Goal: Information Seeking & Learning: Find specific fact

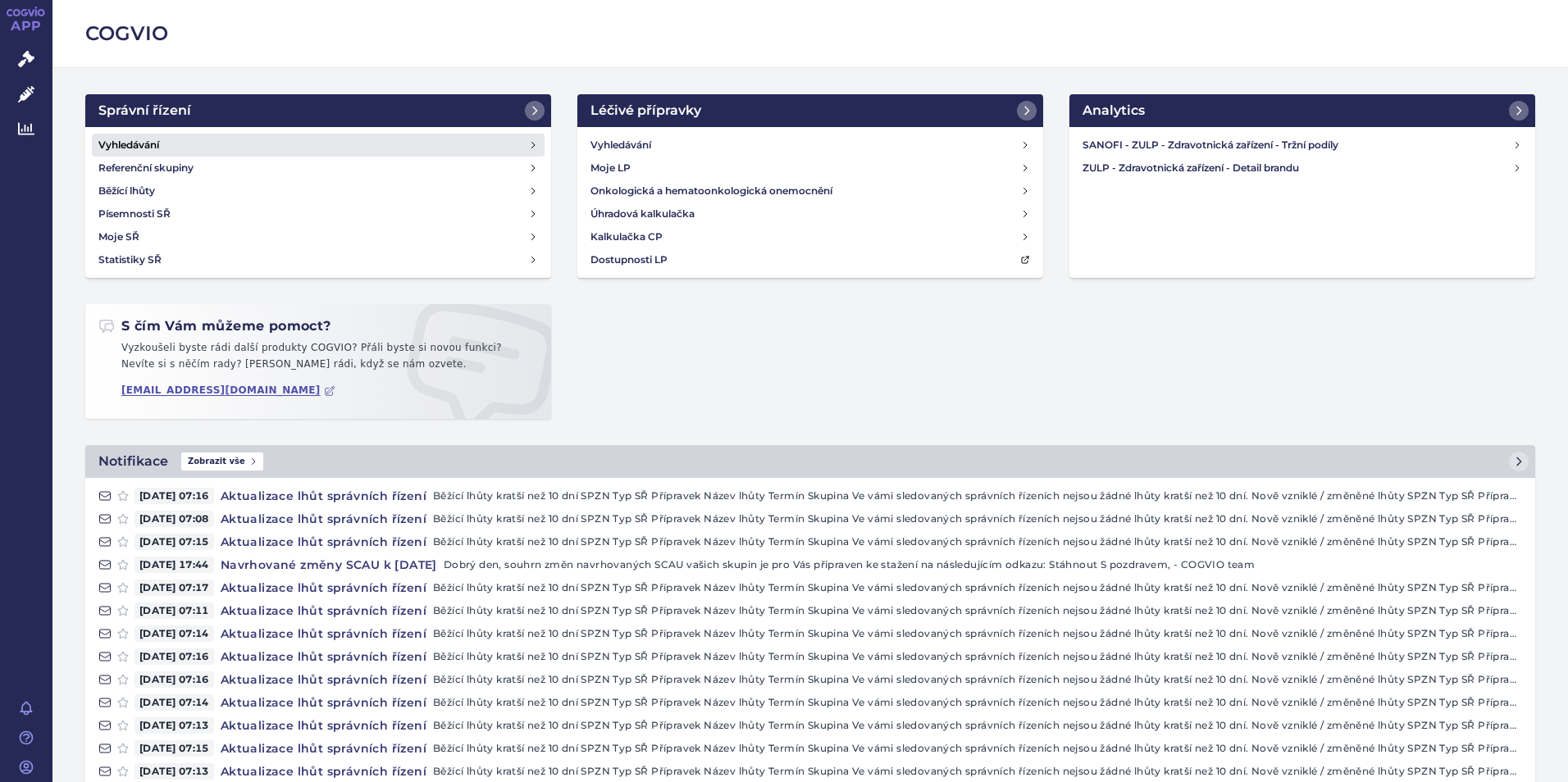
click at [159, 150] on h4 "Vyhledávání" at bounding box center [129, 145] width 61 height 16
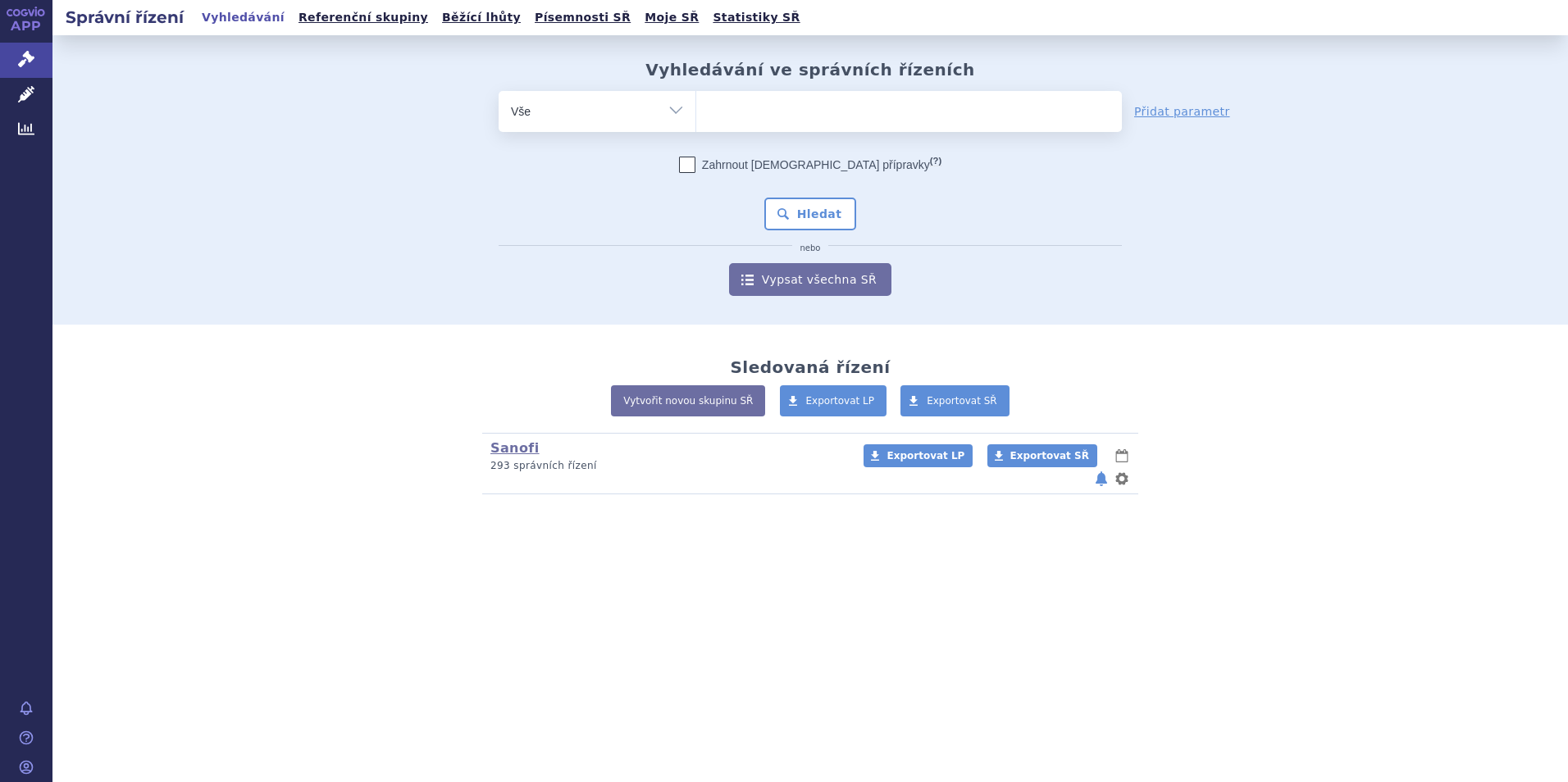
click at [895, 102] on ul at bounding box center [909, 108] width 425 height 34
click at [696, 102] on select at bounding box center [695, 110] width 1 height 41
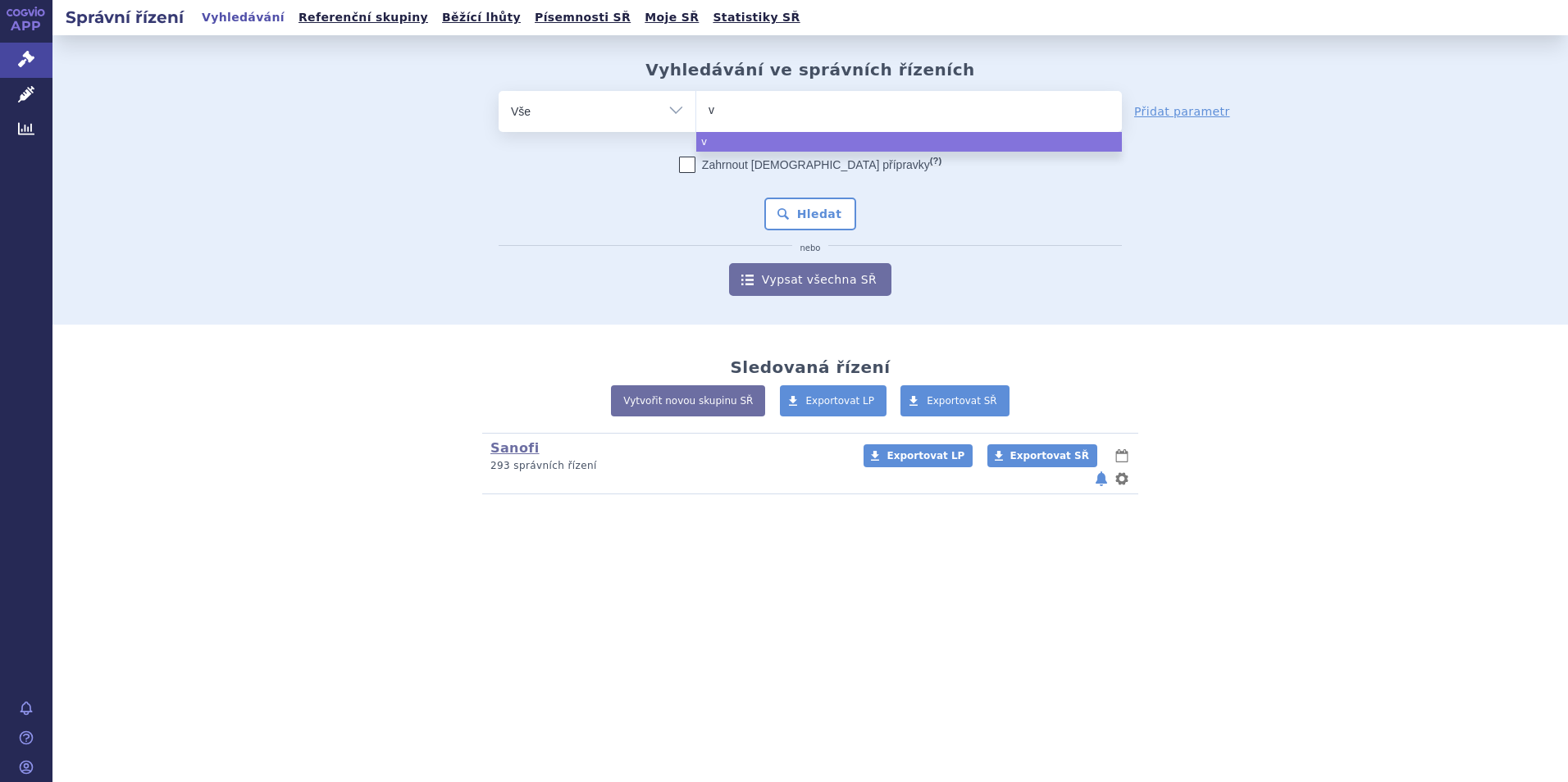
type input "va"
type input "vaxi"
type input "vaxig"
type input "vaxigr"
type input "vaxigri"
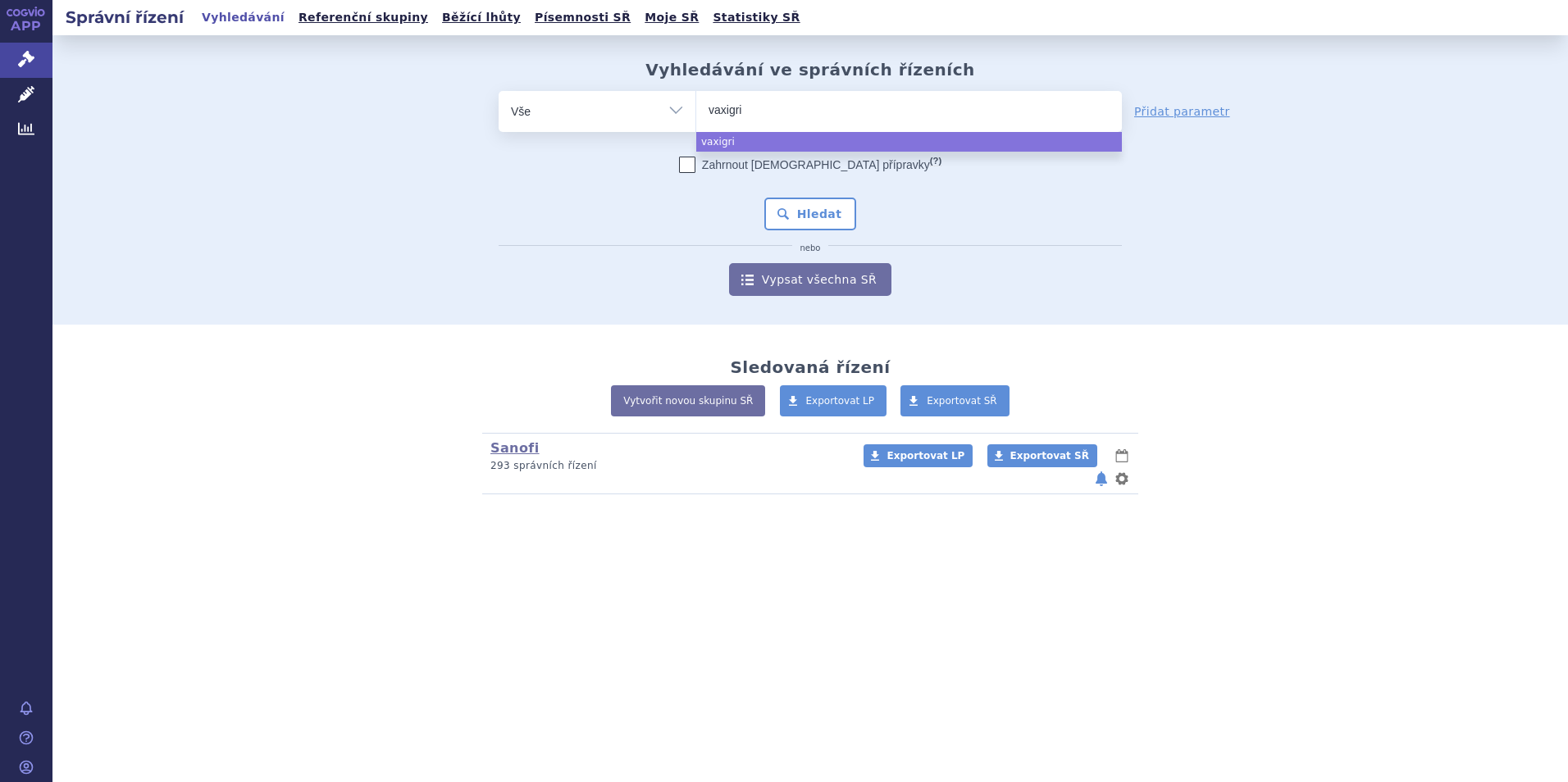
type input "vaxigrip"
select select "vaxigrip"
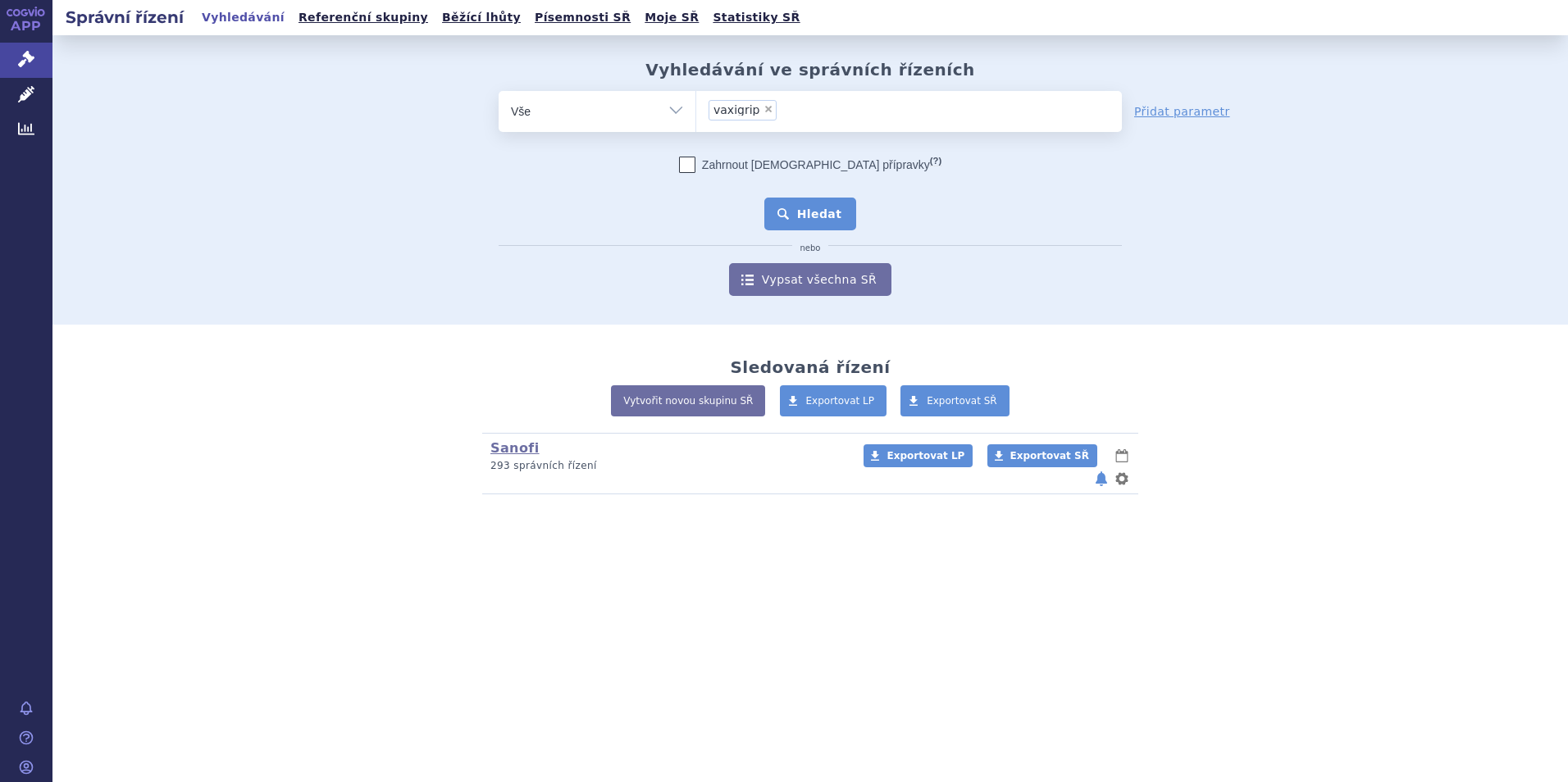
click at [801, 220] on button "Hledat" at bounding box center [810, 214] width 93 height 33
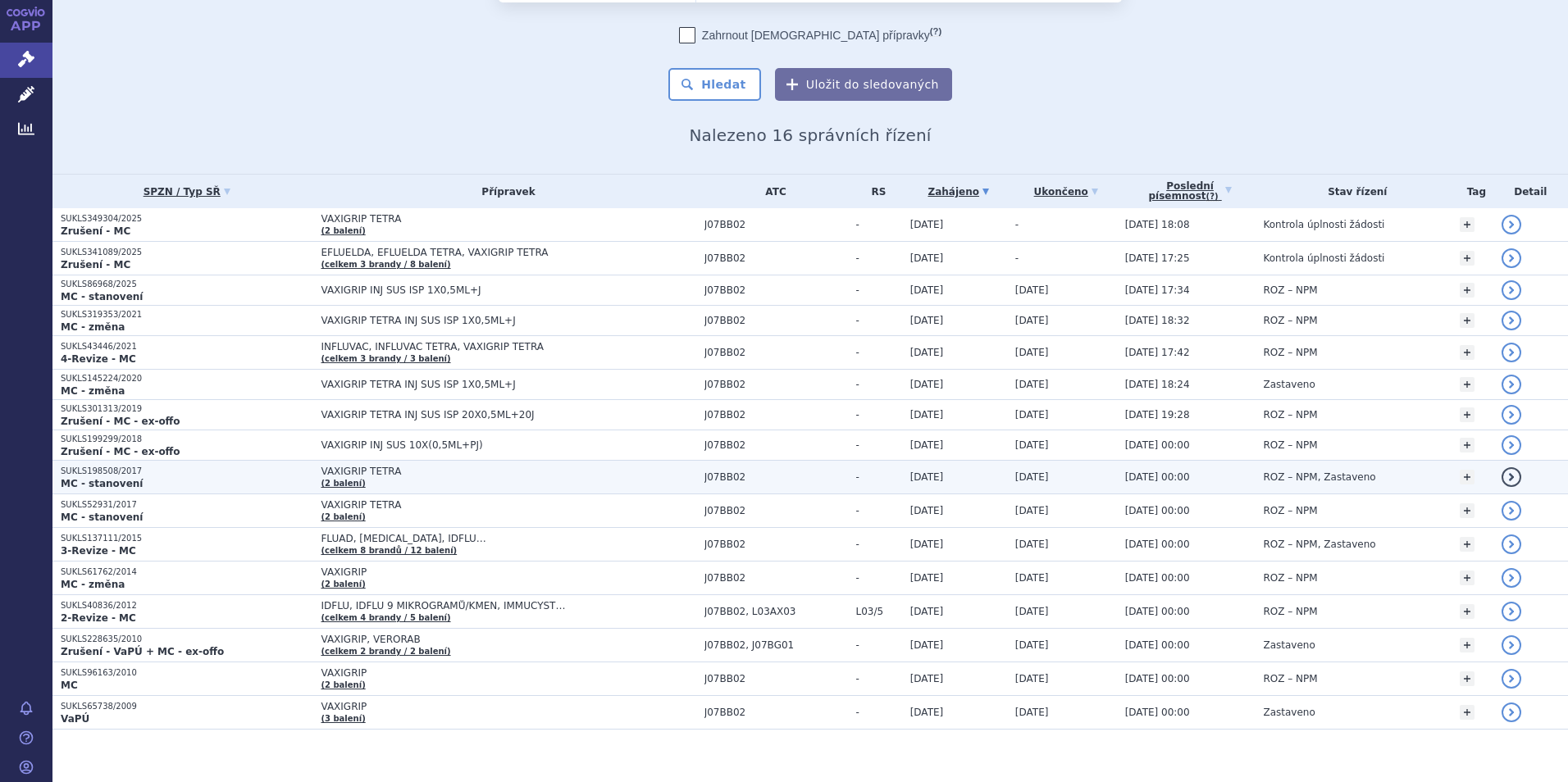
scroll to position [112, 0]
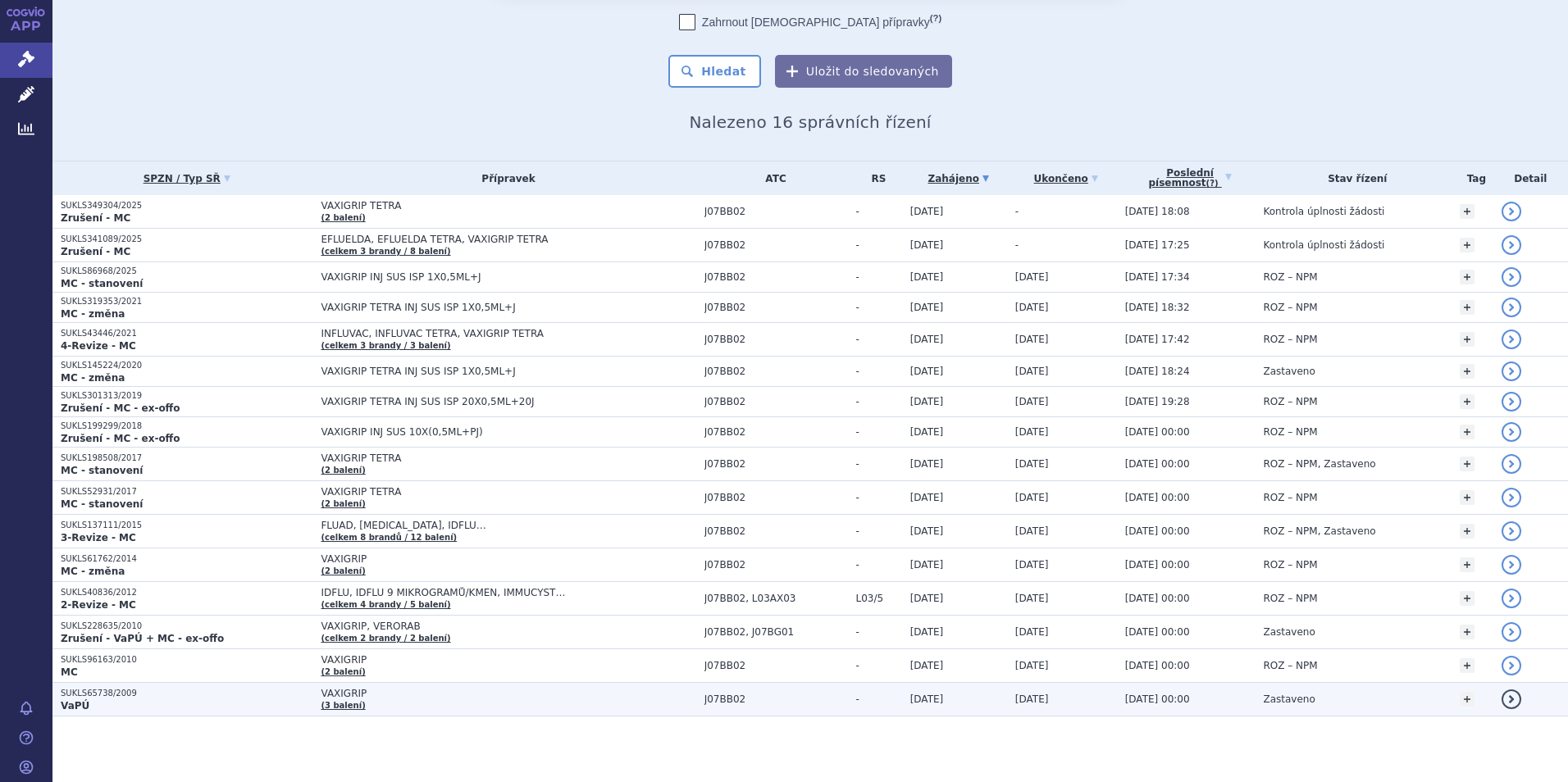
click at [1501, 700] on link "detail" at bounding box center [1511, 699] width 20 height 20
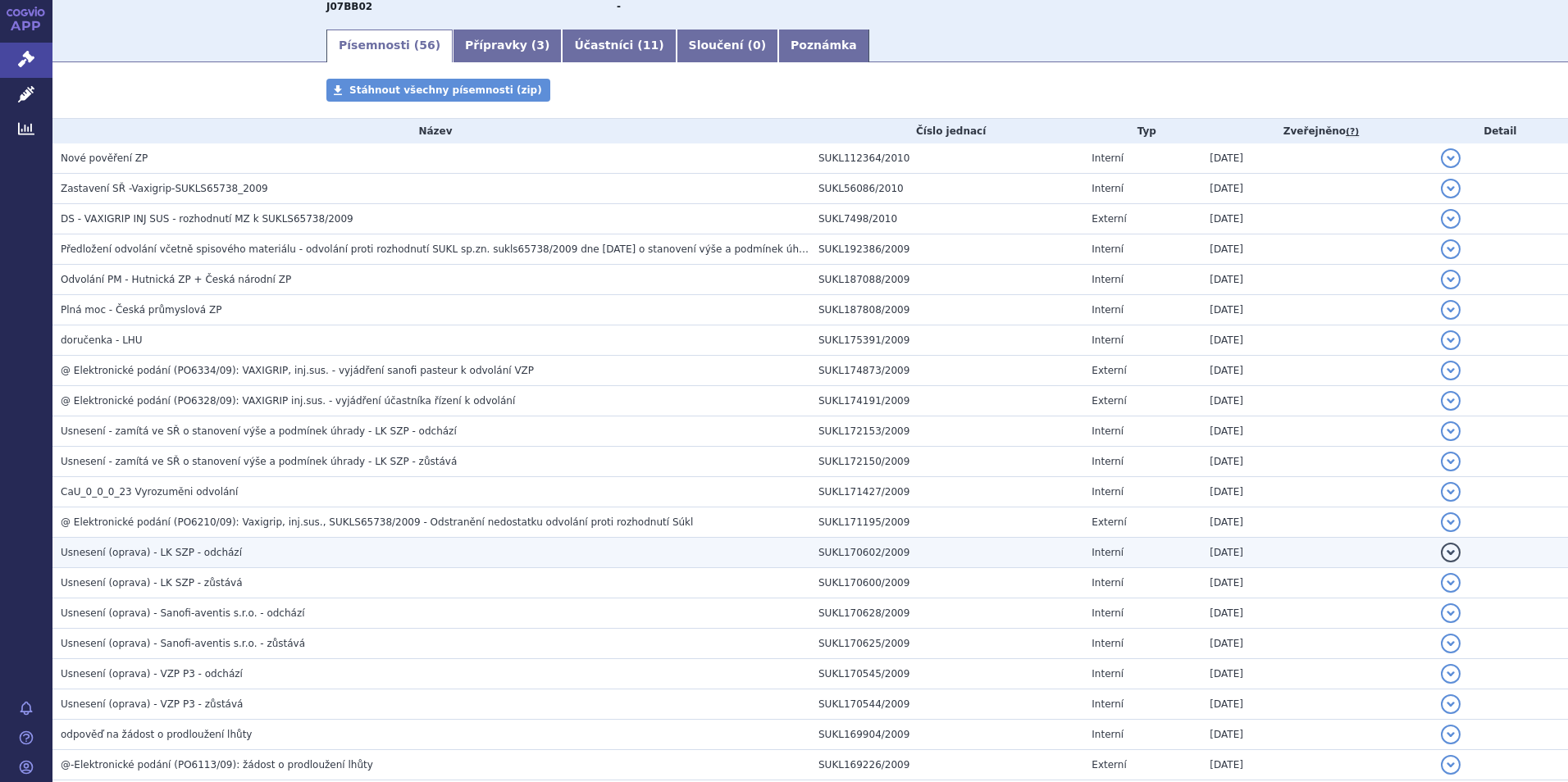
scroll to position [178, 0]
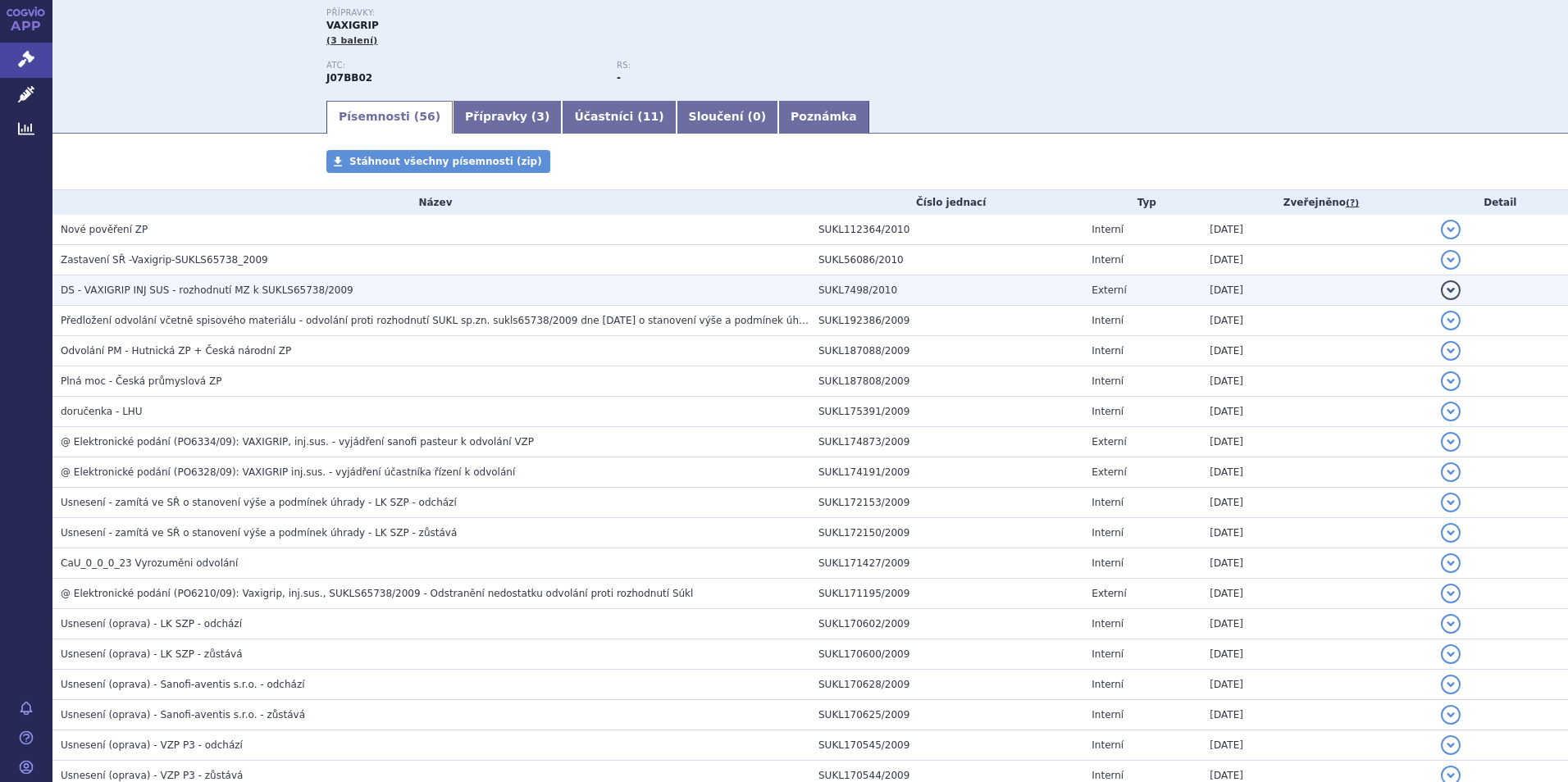
click at [229, 296] on span "DS - VAXIGRIP INJ SUS - rozhodnutí MZ k SUKLS65738/2009" at bounding box center [207, 290] width 293 height 11
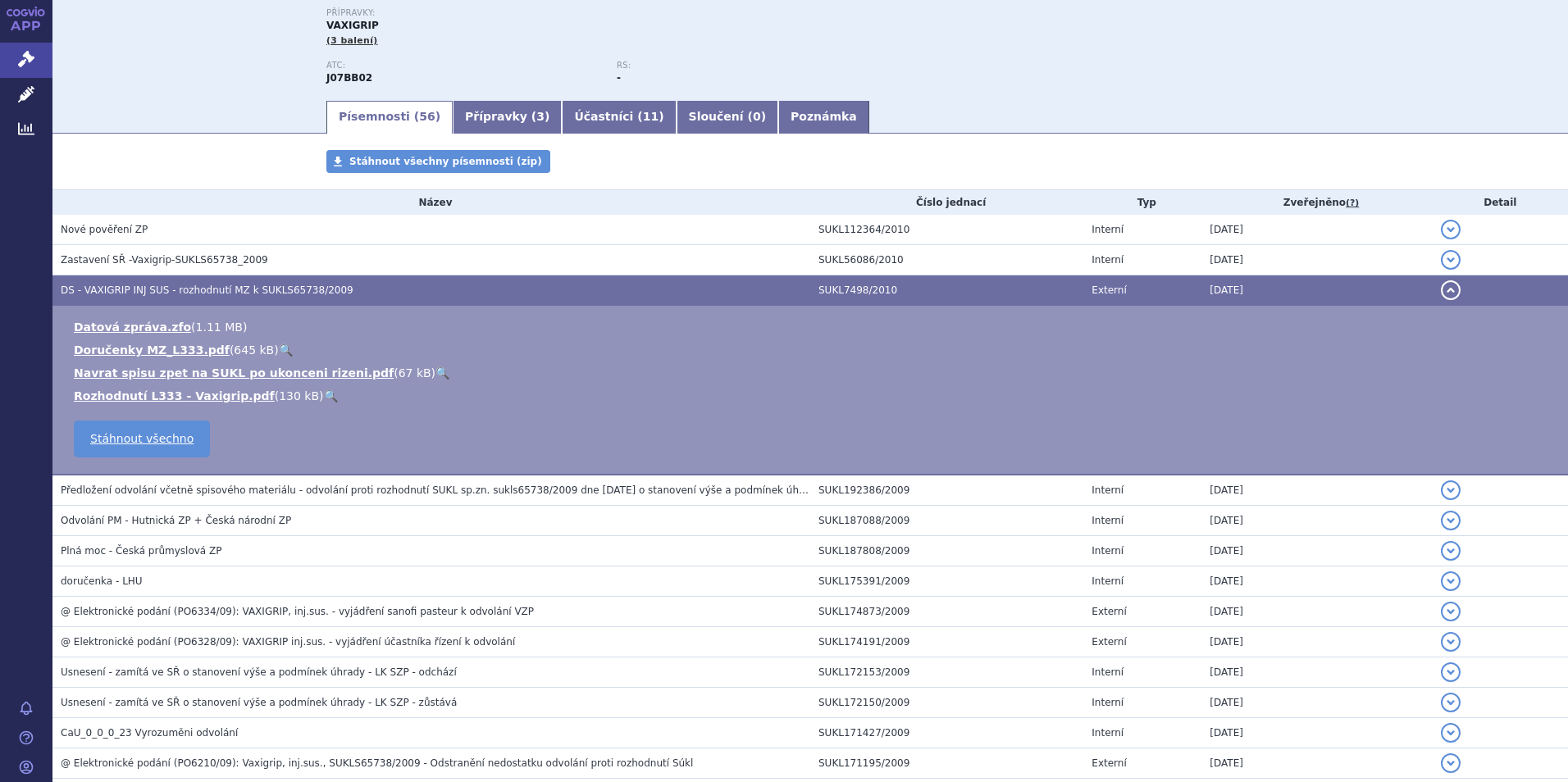
click at [324, 391] on link "🔍" at bounding box center [331, 395] width 14 height 13
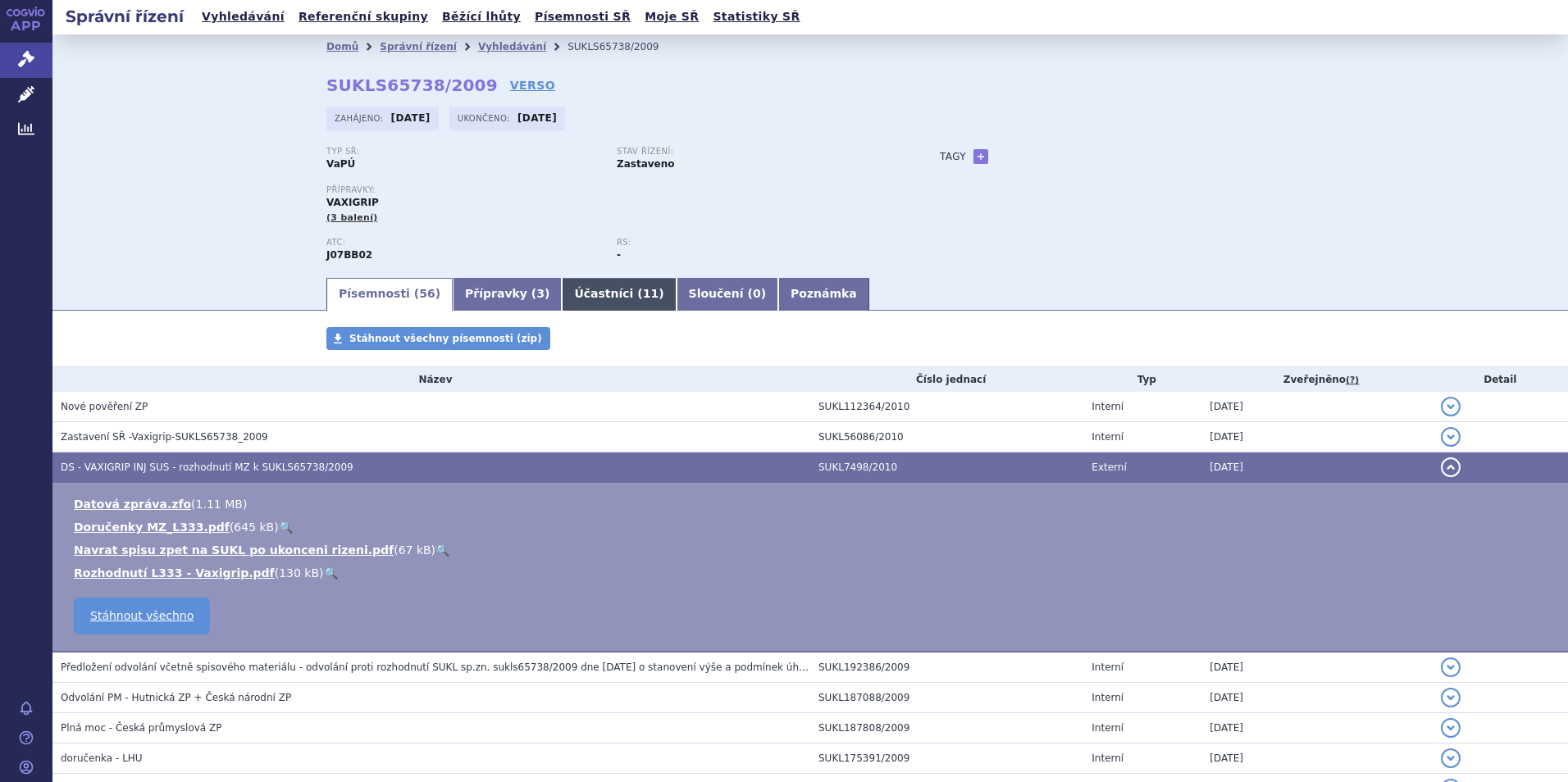
scroll to position [0, 0]
click at [93, 62] on span "Správní řízení" at bounding box center [108, 60] width 111 height 34
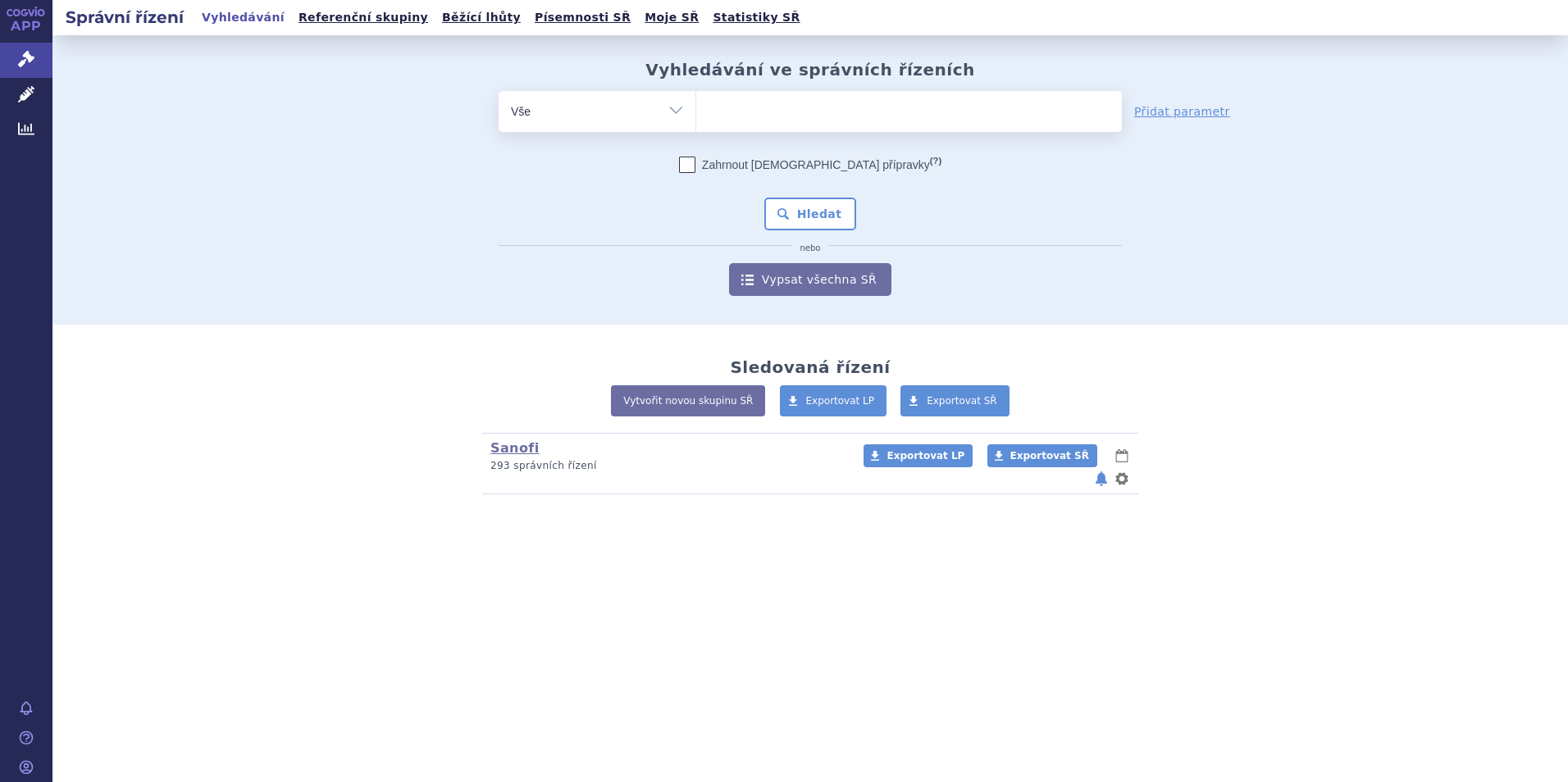
click at [749, 108] on ul at bounding box center [909, 108] width 425 height 34
click at [696, 108] on select at bounding box center [695, 110] width 1 height 41
type input "va"
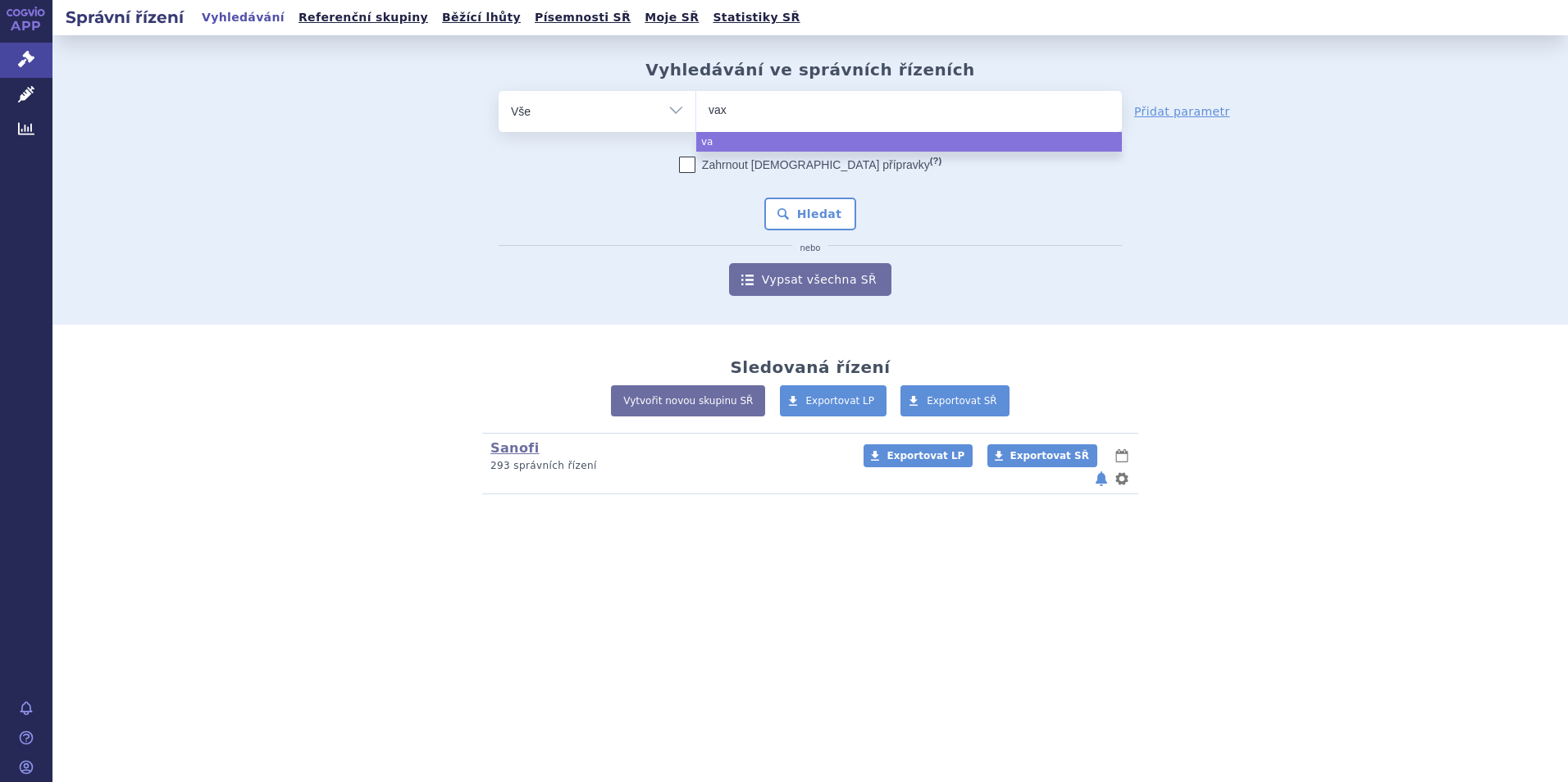
type input "vaxi"
type input "va"
type input "v"
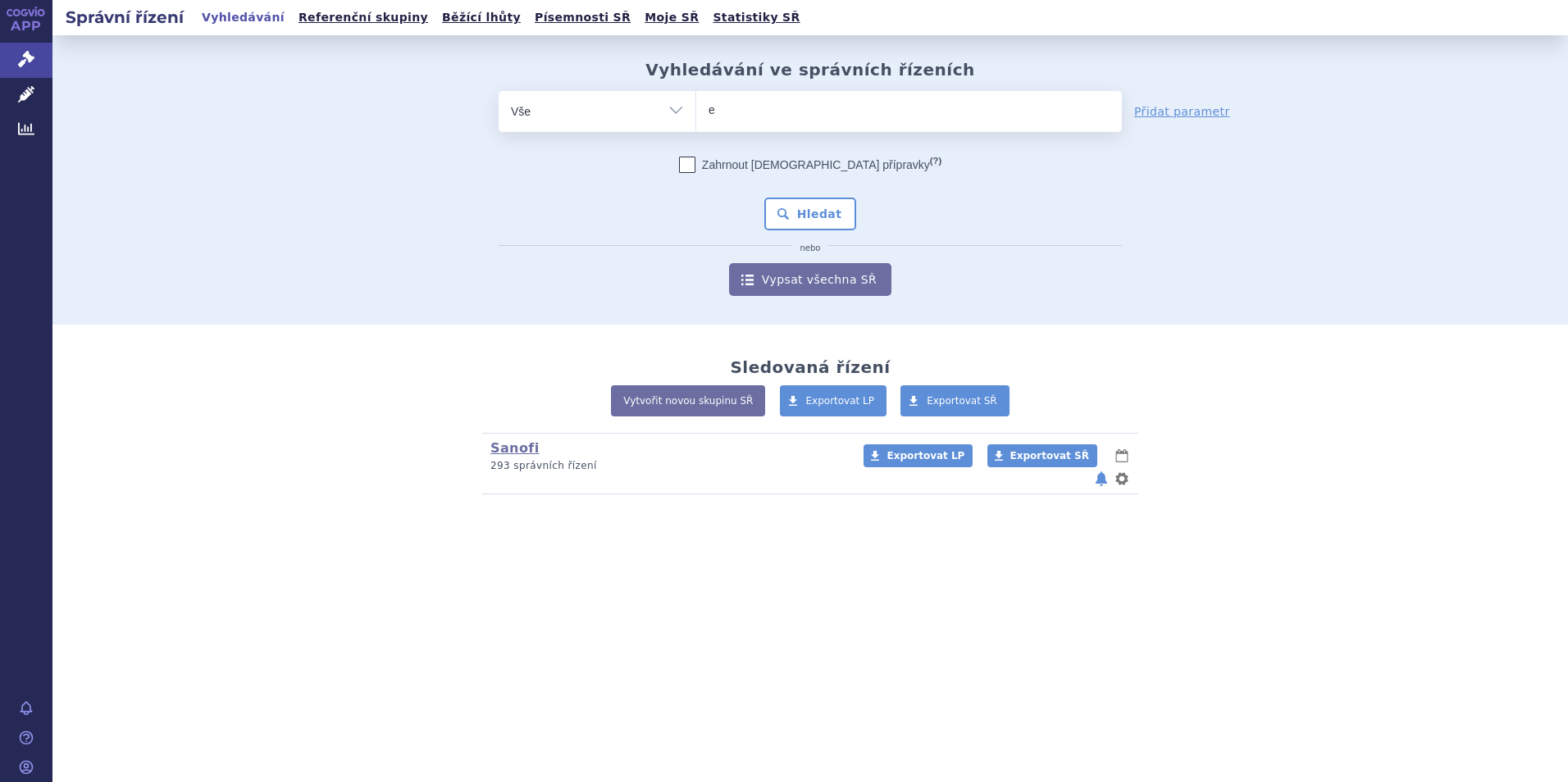
type input "ef"
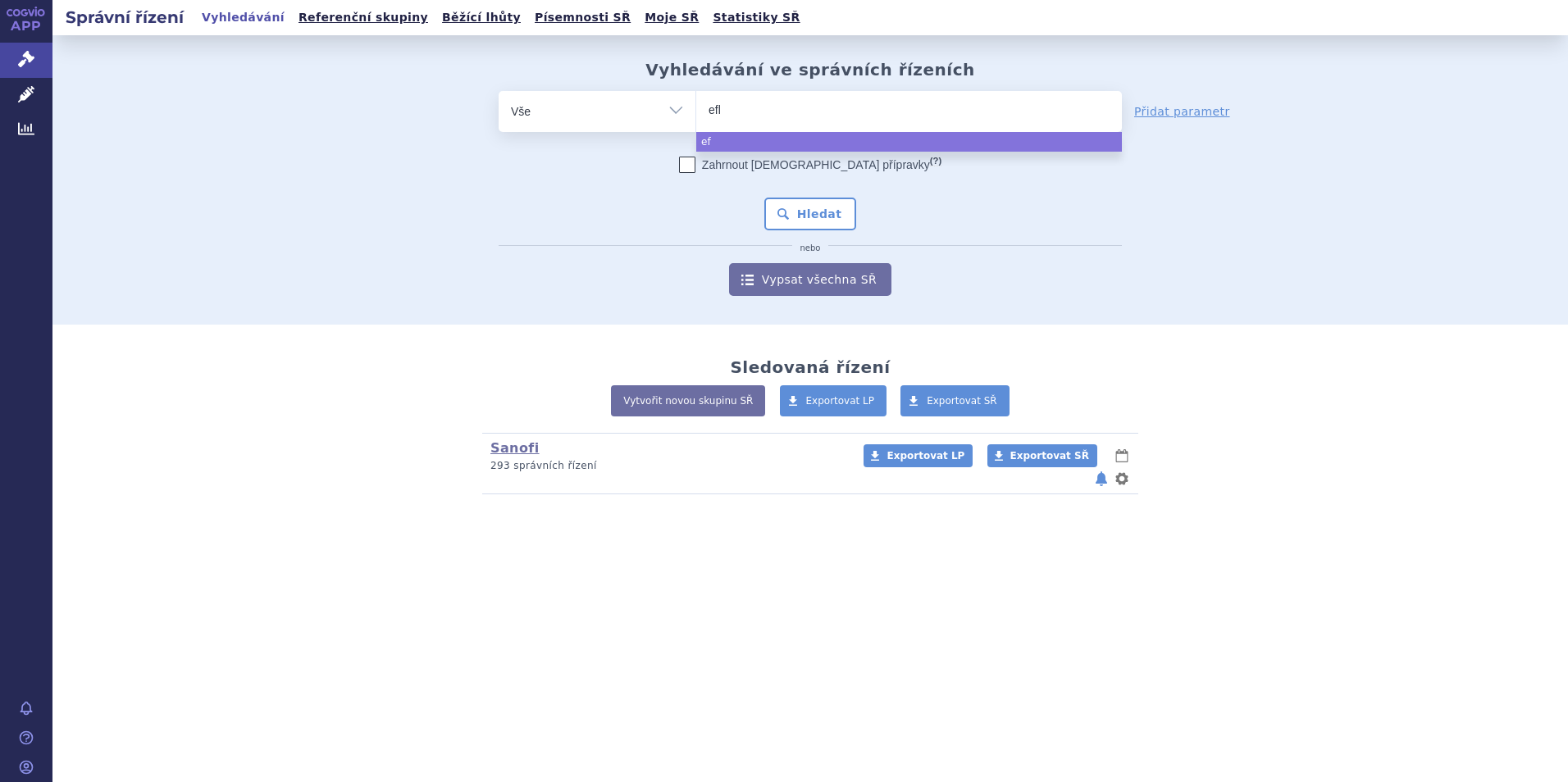
type input "eflu"
type input "eflue"
type input "efluel"
type input "efluelda"
select select "efluelda"
